Goal: Check status: Check status

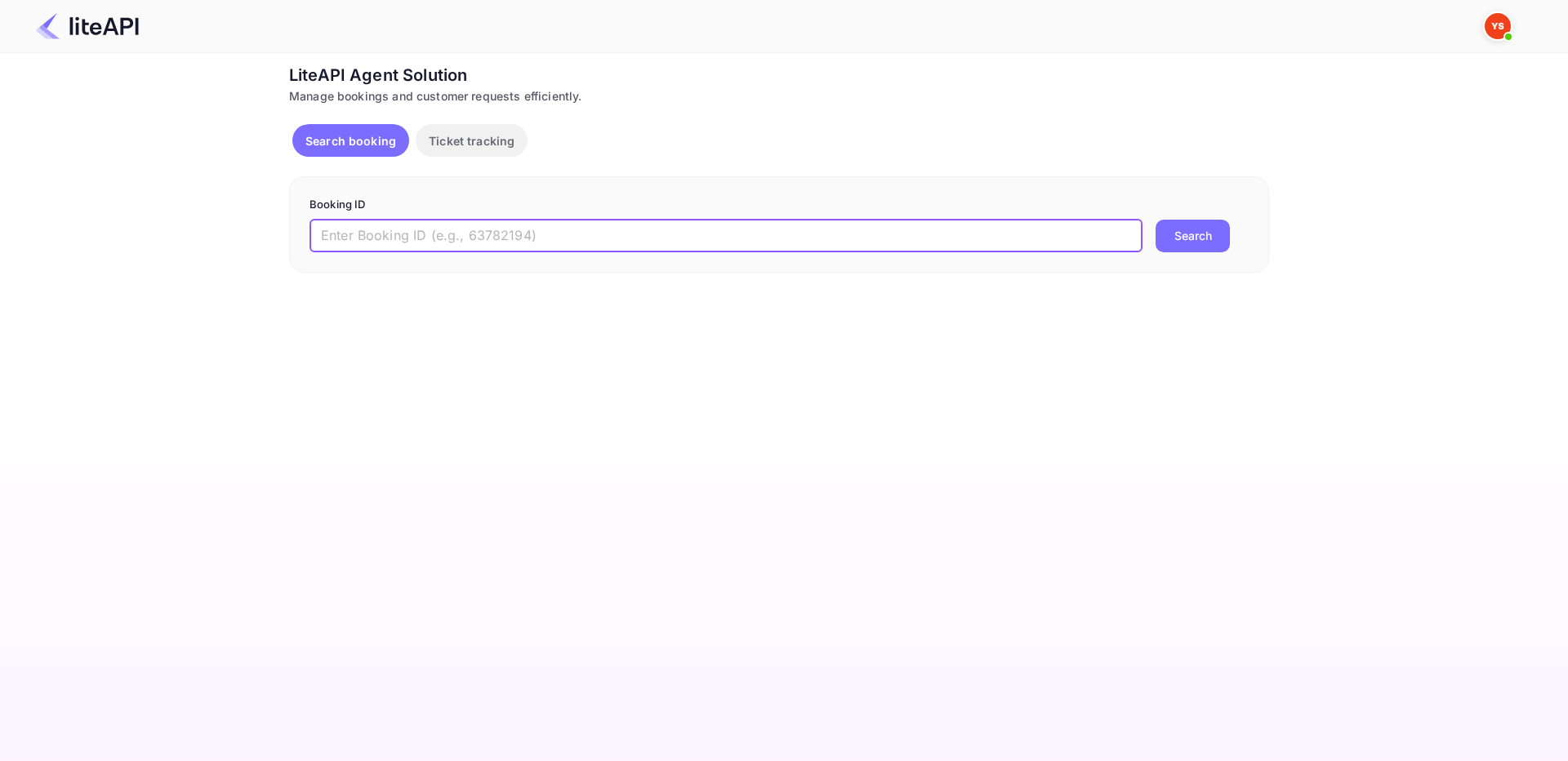
click at [388, 234] on input "text" at bounding box center [725, 235] width 833 height 32
paste input "8935328"
type input "8935328"
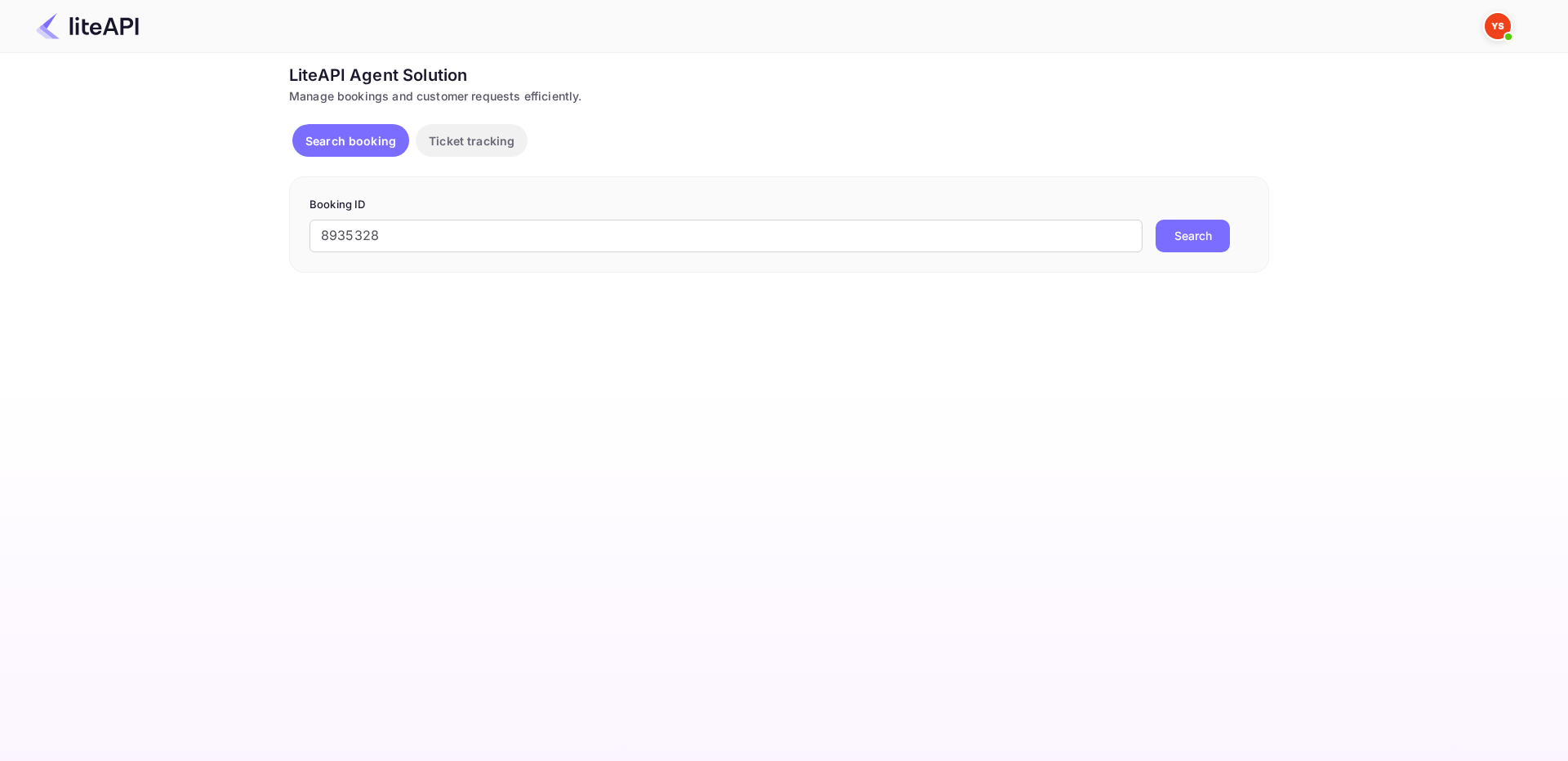
click at [1188, 231] on button "Search" at bounding box center [1192, 235] width 75 height 32
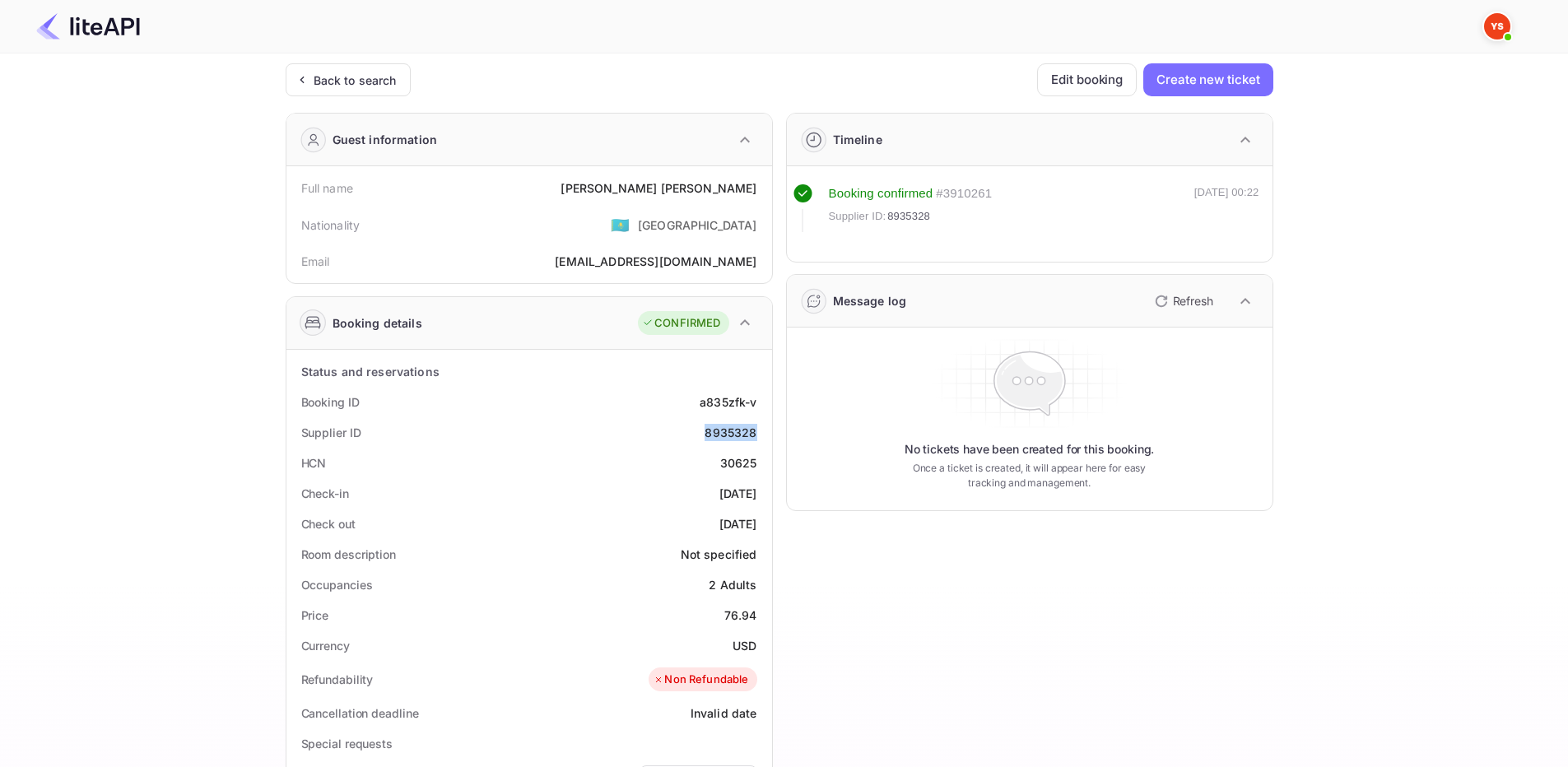
drag, startPoint x: 708, startPoint y: 433, endPoint x: 759, endPoint y: 429, distance: 51.2
click at [759, 429] on div "Supplier ID 8935328" at bounding box center [529, 432] width 472 height 31
copy div "8935328"
drag, startPoint x: 623, startPoint y: 184, endPoint x: 761, endPoint y: 186, distance: 138.0
click at [761, 186] on div "Full name [PERSON_NAME]" at bounding box center [529, 188] width 472 height 31
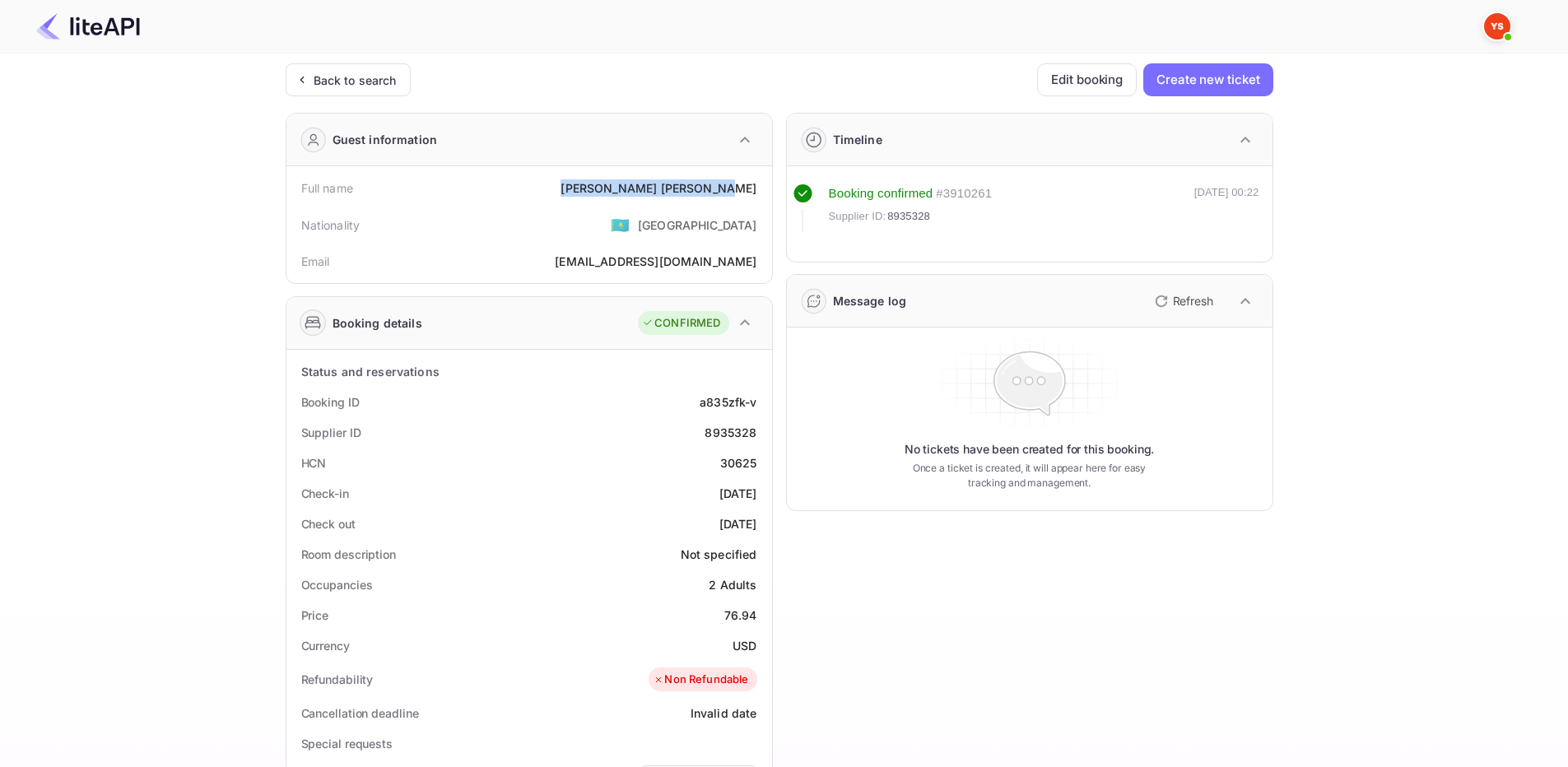
copy div "[PERSON_NAME]"
drag, startPoint x: 721, startPoint y: 615, endPoint x: 763, endPoint y: 613, distance: 42.0
click at [763, 613] on div "Price 76.94" at bounding box center [529, 615] width 472 height 31
copy div "76.94"
